Goal: Find specific page/section: Find specific page/section

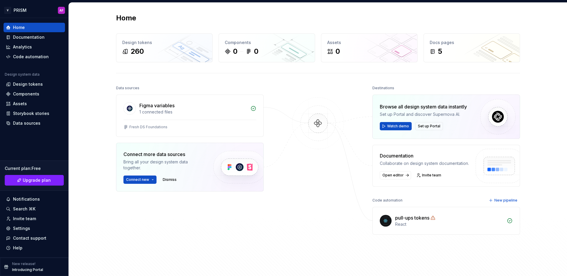
click at [140, 221] on div "Data sources Figma variables 1 connected files Fresh DS Foundations Connect mor…" at bounding box center [190, 166] width 148 height 165
click at [24, 86] on div "Design tokens" at bounding box center [28, 84] width 30 height 6
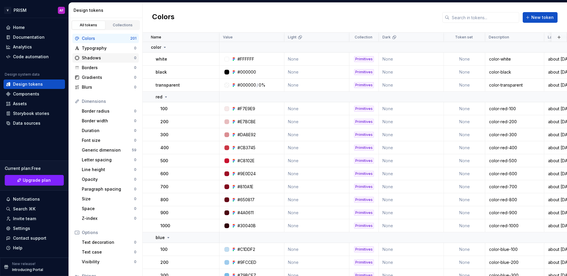
scroll to position [1, 0]
click at [35, 12] on html "V PRISM AF Home Documentation Analytics Code automation Design system data Desi…" at bounding box center [283, 138] width 567 height 276
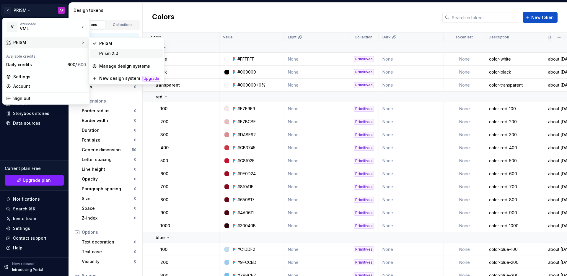
click at [126, 52] on div "Prism 2.0" at bounding box center [129, 53] width 61 height 6
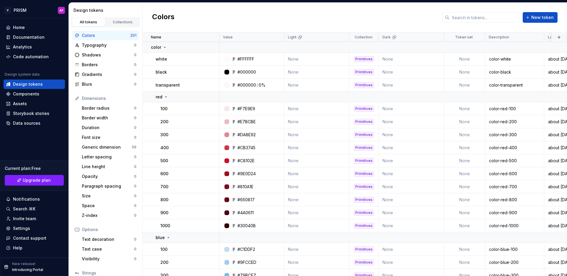
scroll to position [5, 0]
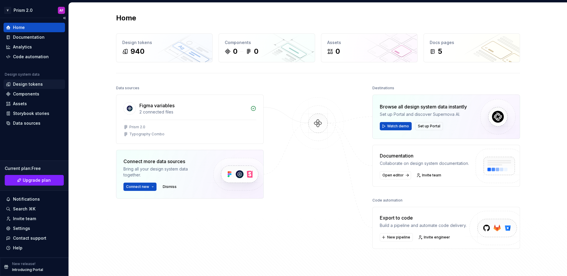
click at [34, 86] on div "Design tokens" at bounding box center [28, 84] width 30 height 6
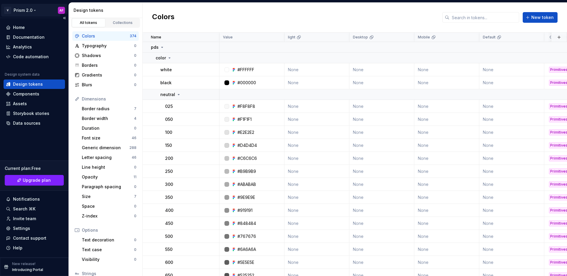
click at [27, 9] on html "V Prism 2.0 AF Home Documentation Analytics Code automation Design system data …" at bounding box center [283, 138] width 567 height 276
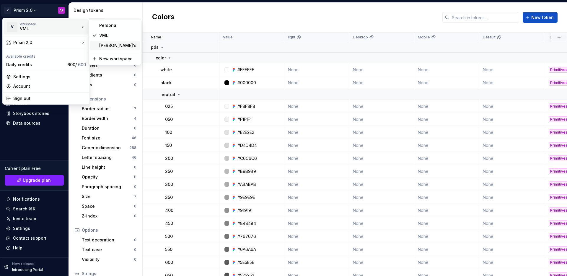
click at [109, 46] on div "[PERSON_NAME]'s" at bounding box center [118, 46] width 38 height 6
